Goal: Task Accomplishment & Management: Manage account settings

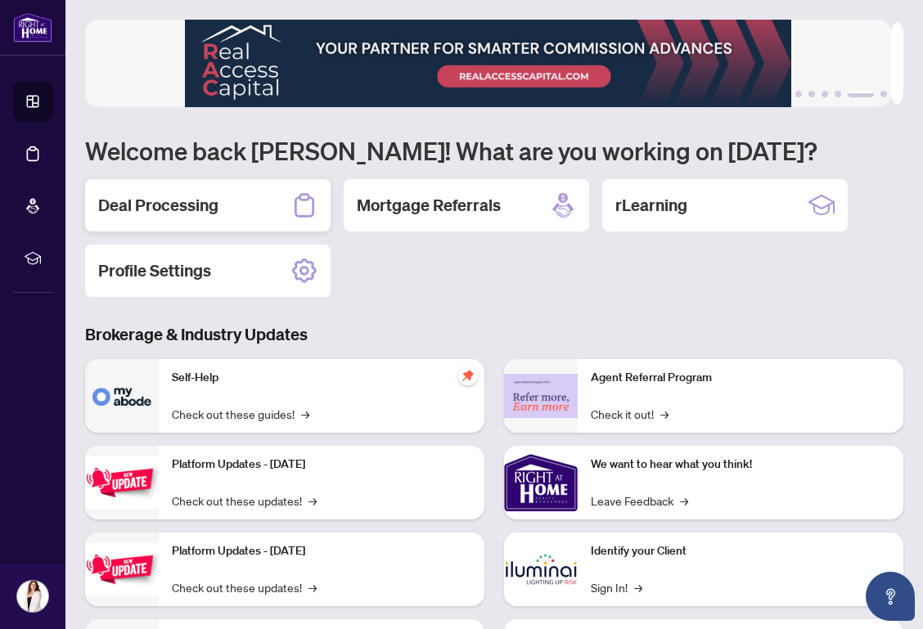
click at [156, 197] on h2 "Deal Processing" at bounding box center [158, 205] width 120 height 23
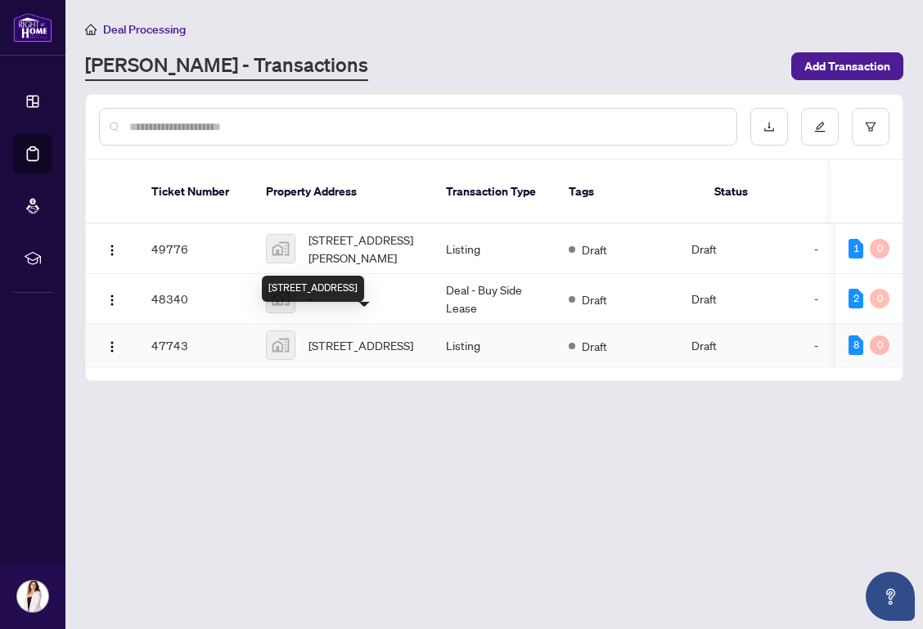
click at [376, 336] on span "[STREET_ADDRESS]" at bounding box center [361, 345] width 105 height 18
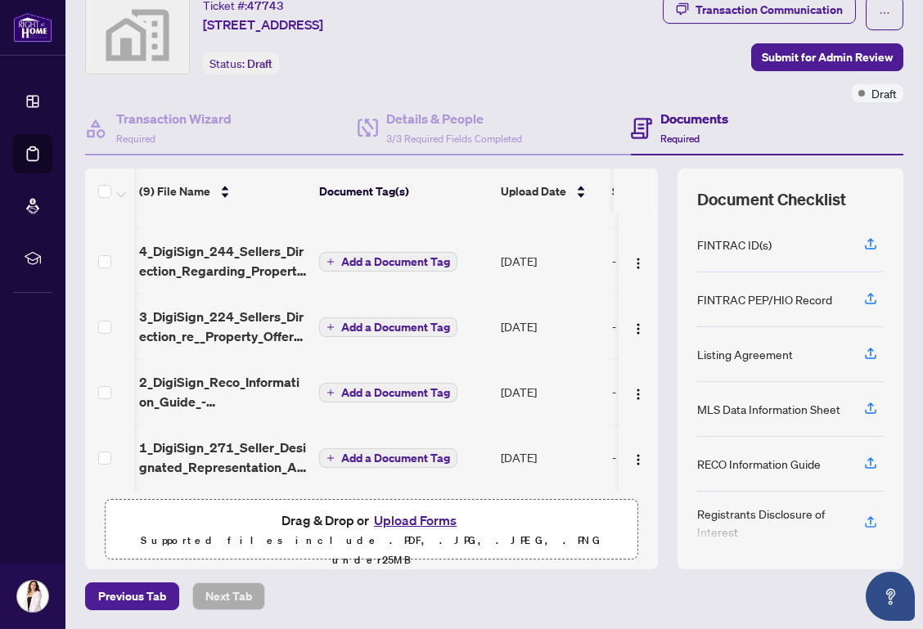
scroll to position [318, 2]
click at [649, 132] on div "Documents Required" at bounding box center [679, 128] width 97 height 38
click at [772, 56] on span "Submit for Admin Review" at bounding box center [827, 57] width 131 height 26
